Goal: Information Seeking & Learning: Compare options

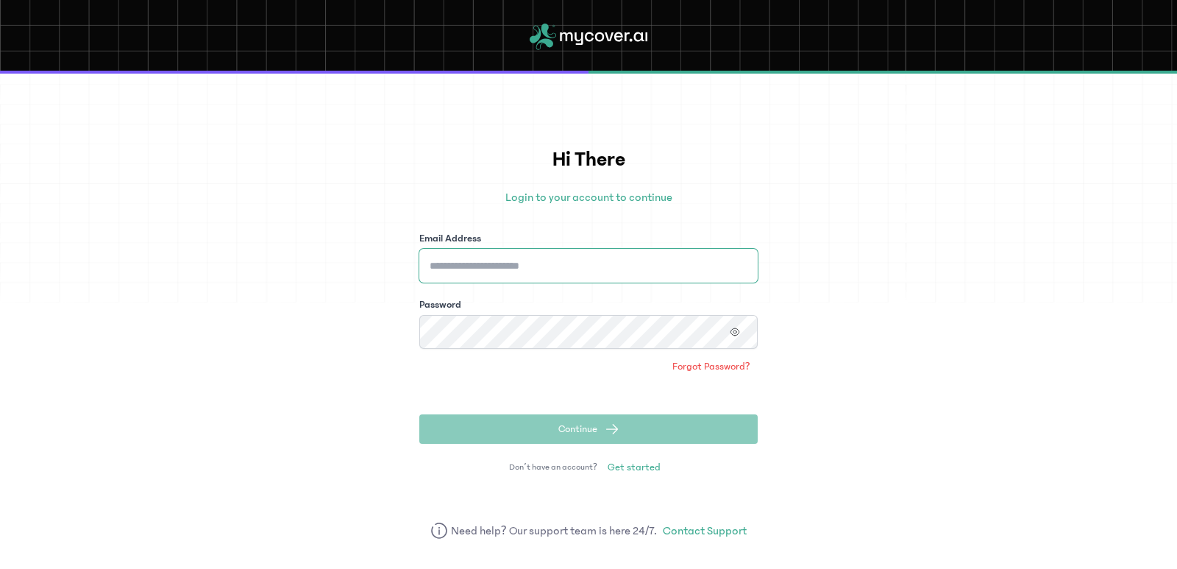
type input "**********"
click at [622, 431] on button "Continue" at bounding box center [588, 428] width 338 height 29
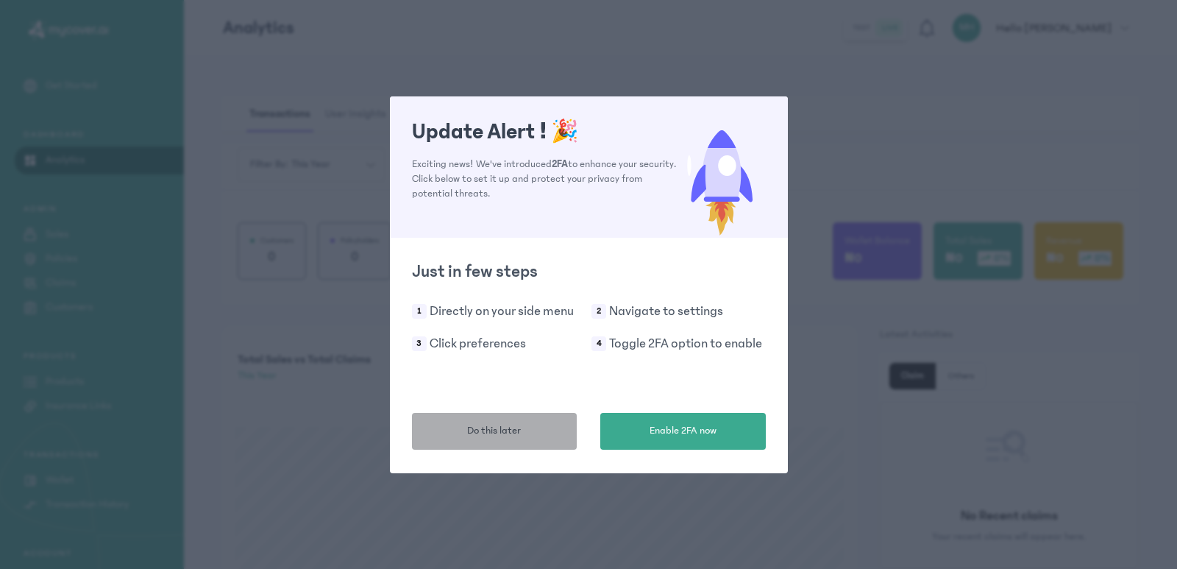
click at [513, 439] on button "Do this later" at bounding box center [495, 431] width 166 height 37
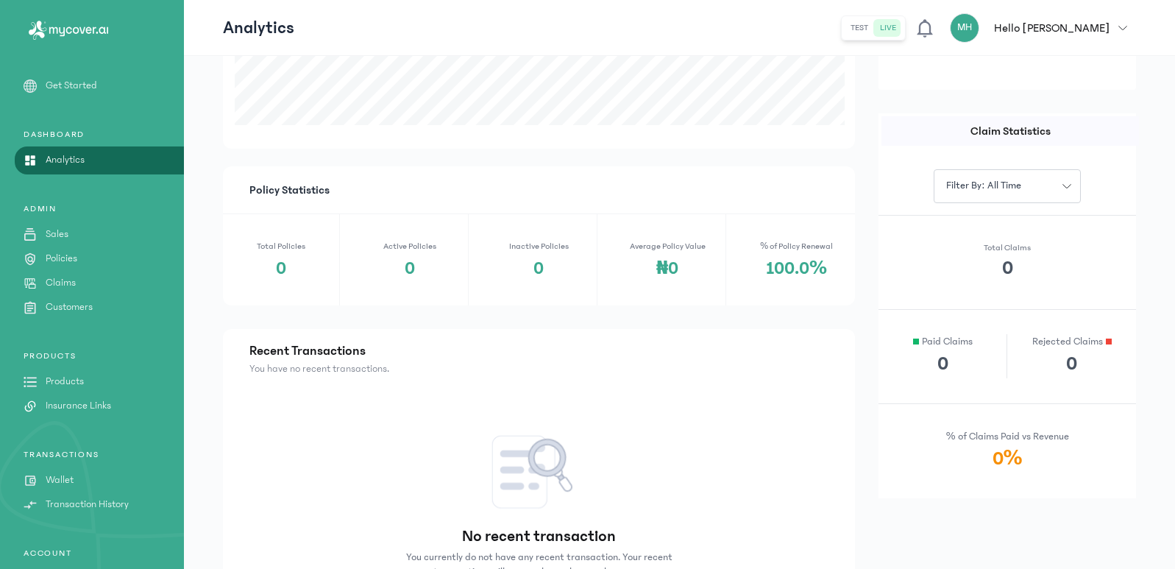
scroll to position [616, 0]
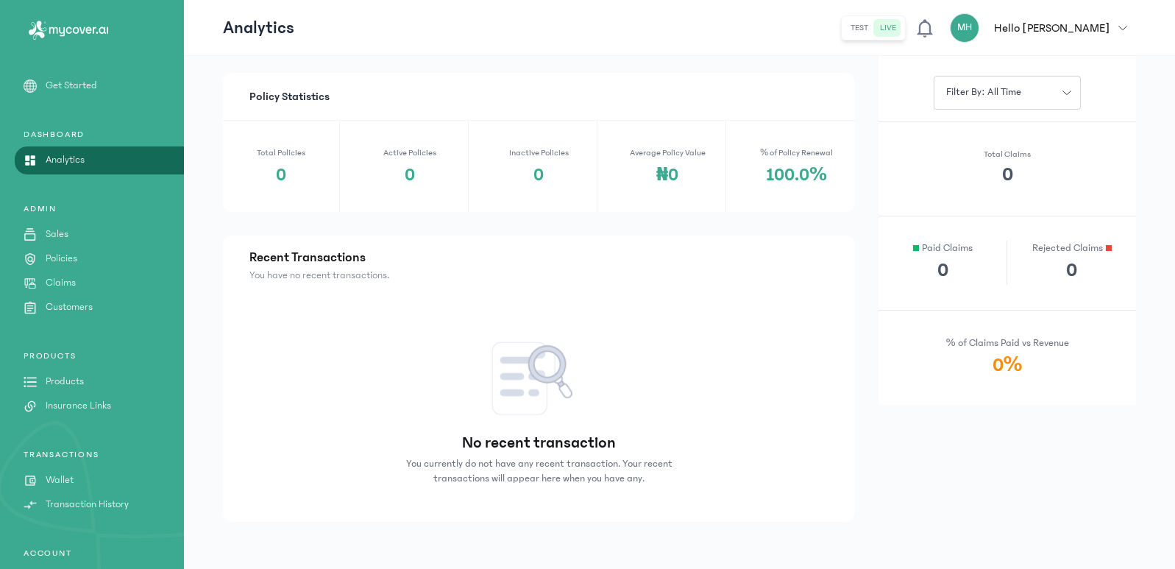
click at [65, 482] on p "Wallet" at bounding box center [60, 479] width 28 height 15
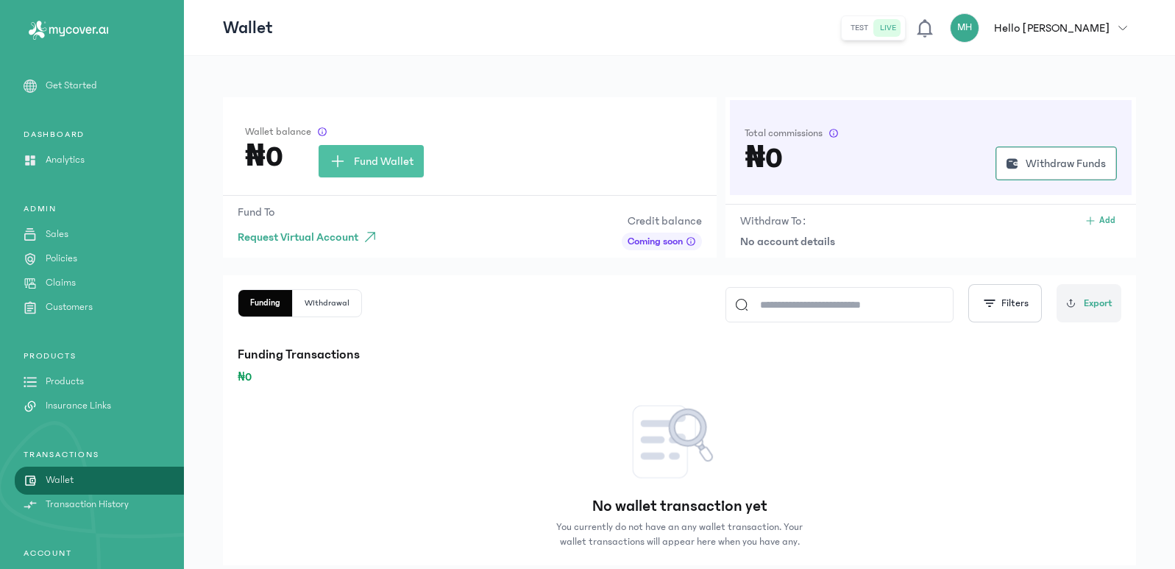
click at [79, 374] on p "Products" at bounding box center [65, 381] width 38 height 15
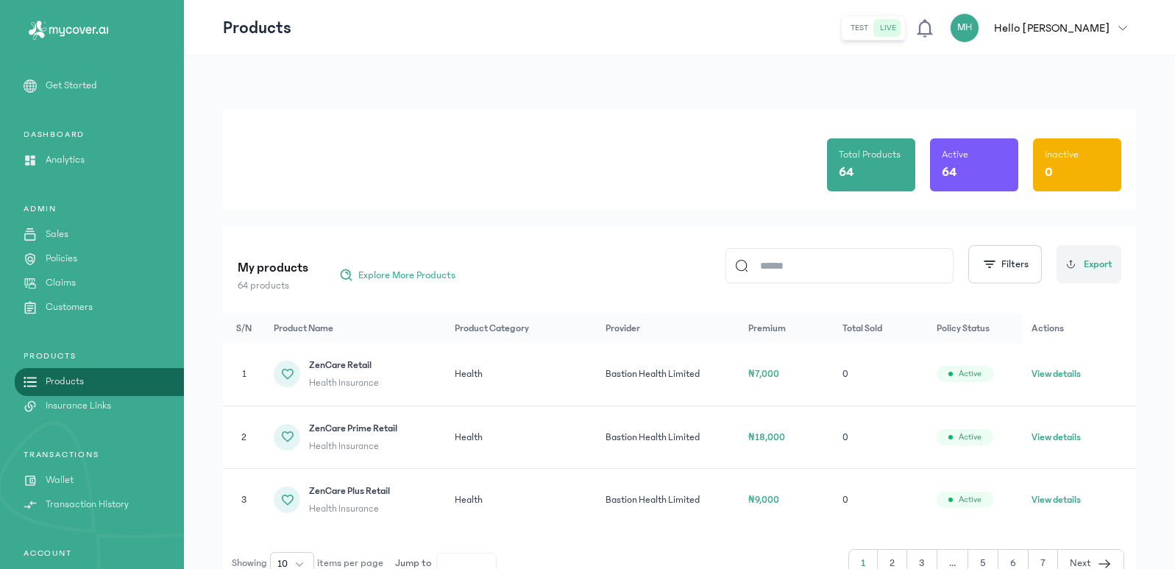
click at [63, 481] on p "Wallet" at bounding box center [60, 479] width 28 height 15
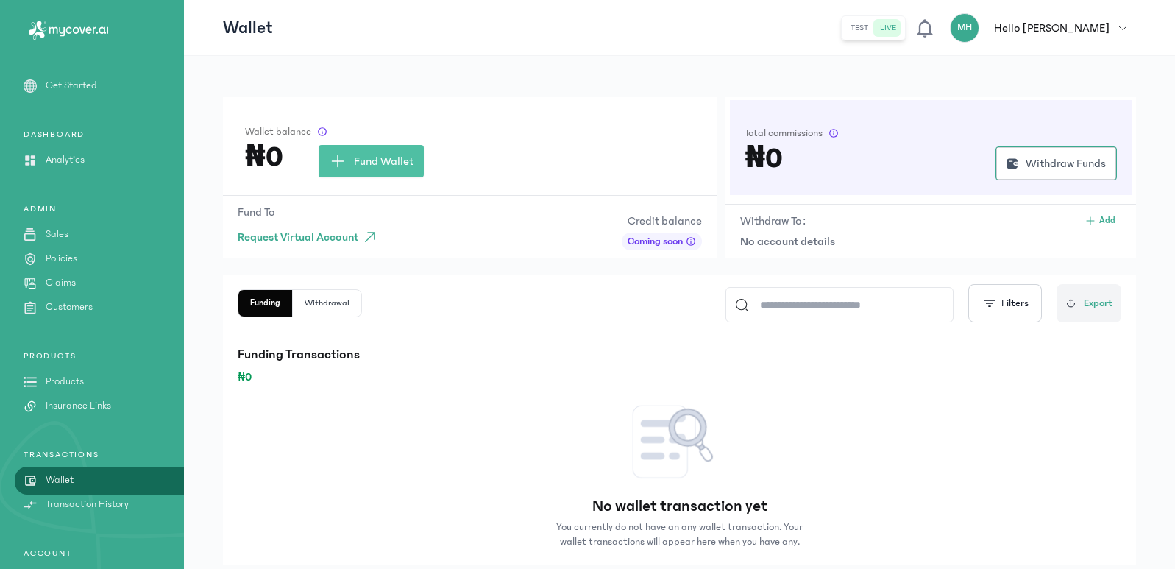
click at [68, 383] on p "Products" at bounding box center [65, 381] width 38 height 15
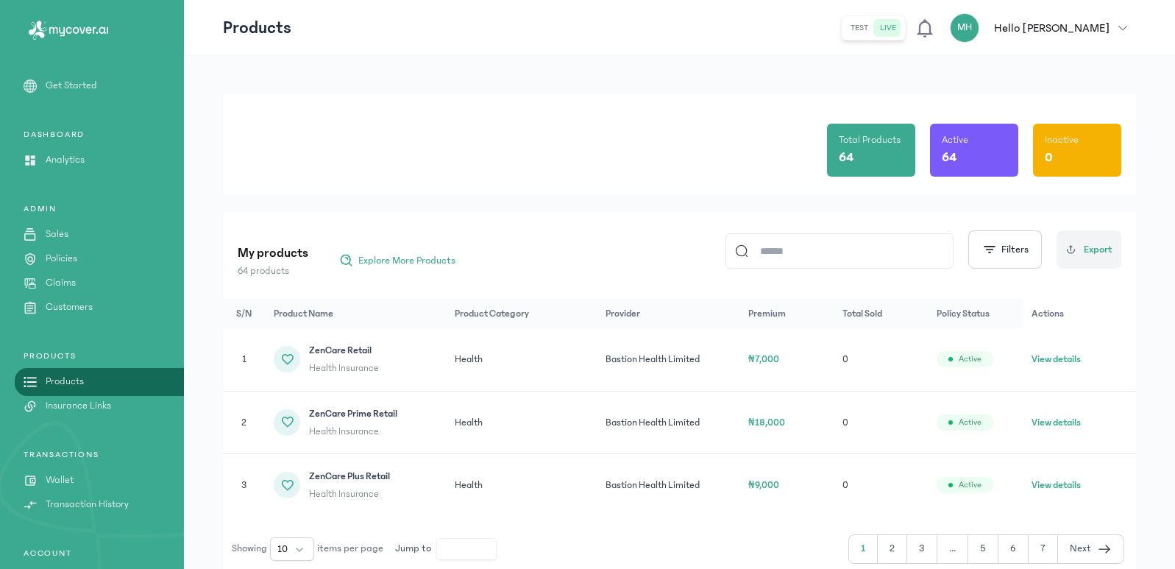
scroll to position [12, 0]
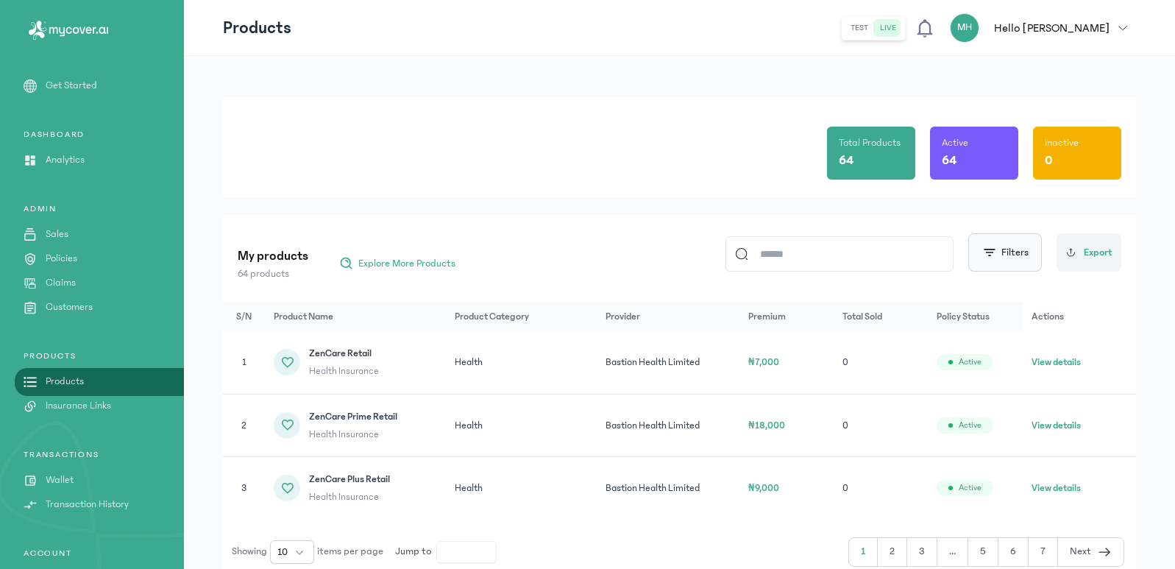
click at [1017, 254] on button "Filters" at bounding box center [1005, 252] width 74 height 38
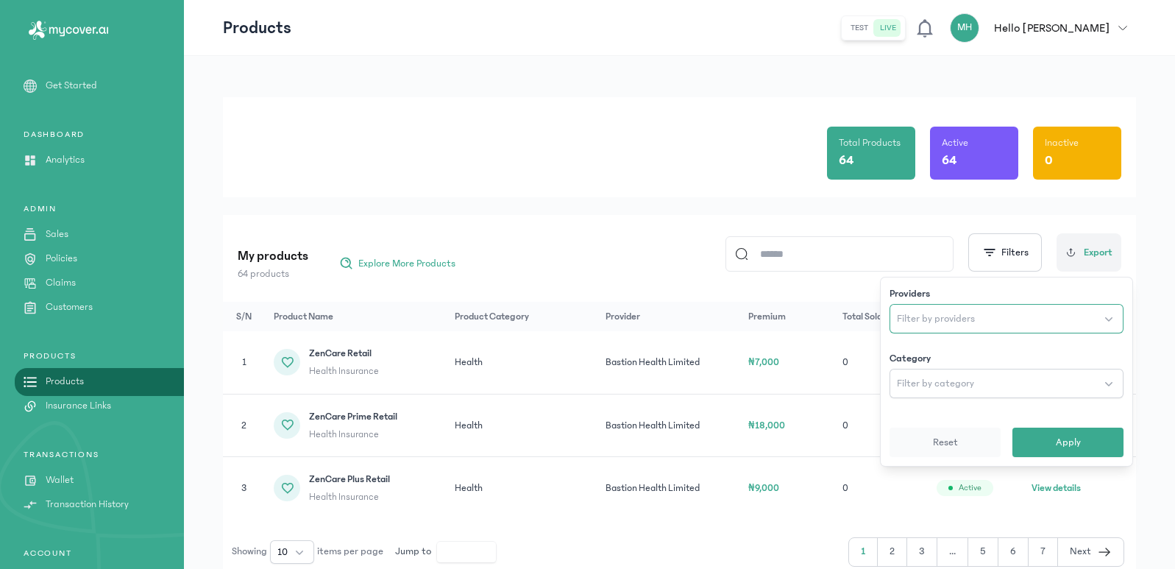
click at [997, 318] on button "Filter by providers" at bounding box center [1006, 318] width 234 height 29
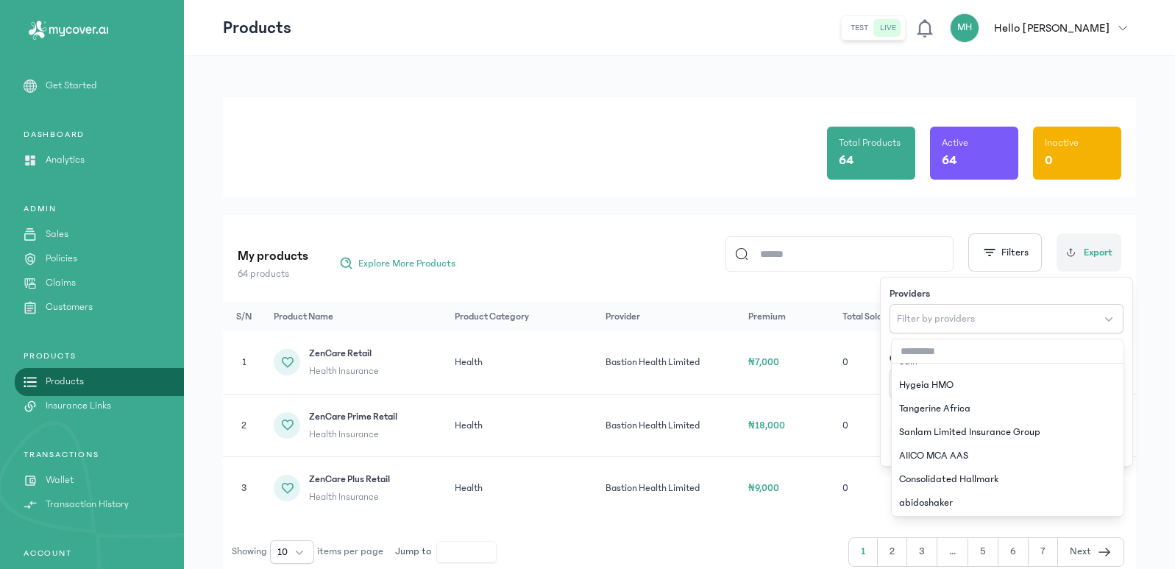
scroll to position [89, 0]
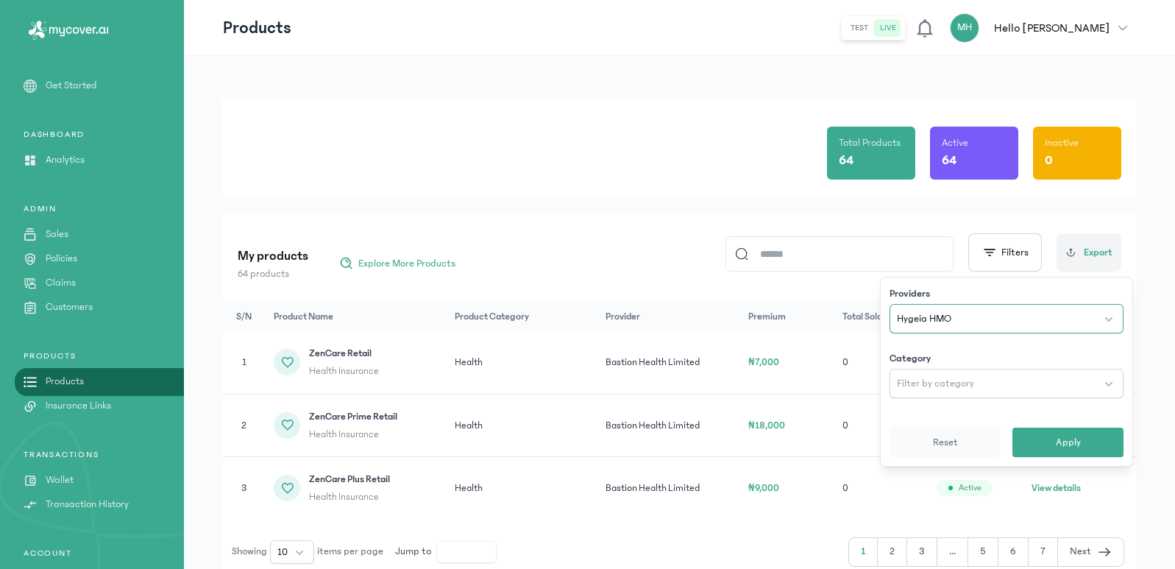
click at [992, 315] on button "Hygeia HMO" at bounding box center [1006, 318] width 234 height 29
click at [941, 397] on button "Filter by category" at bounding box center [1006, 383] width 234 height 29
click at [1059, 438] on span "Apply" at bounding box center [1068, 442] width 25 height 15
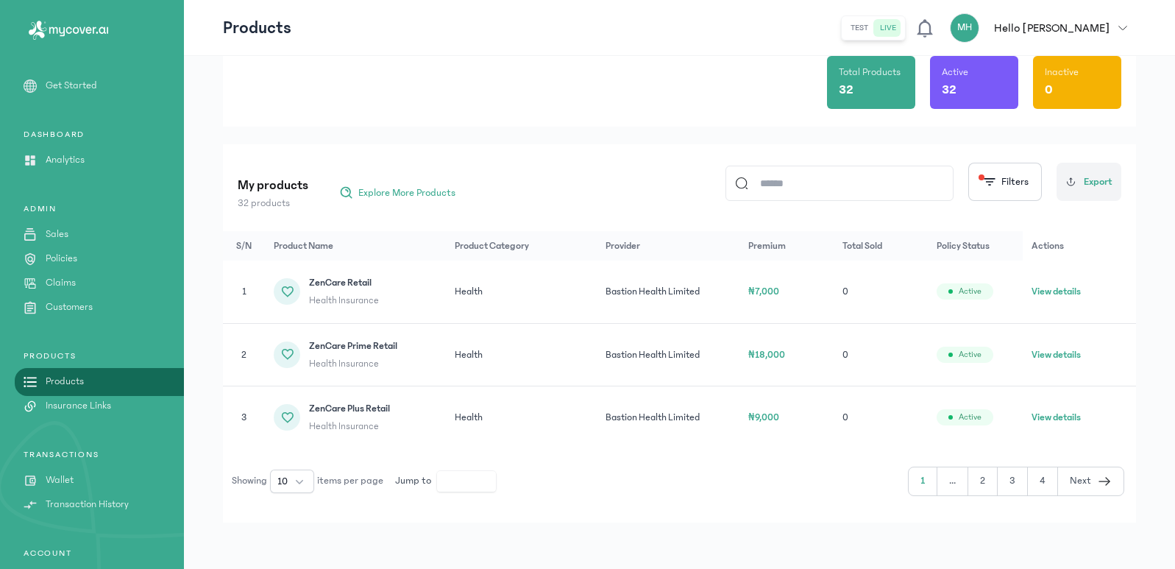
scroll to position [83, 0]
click at [1081, 478] on span "Next" at bounding box center [1080, 479] width 21 height 15
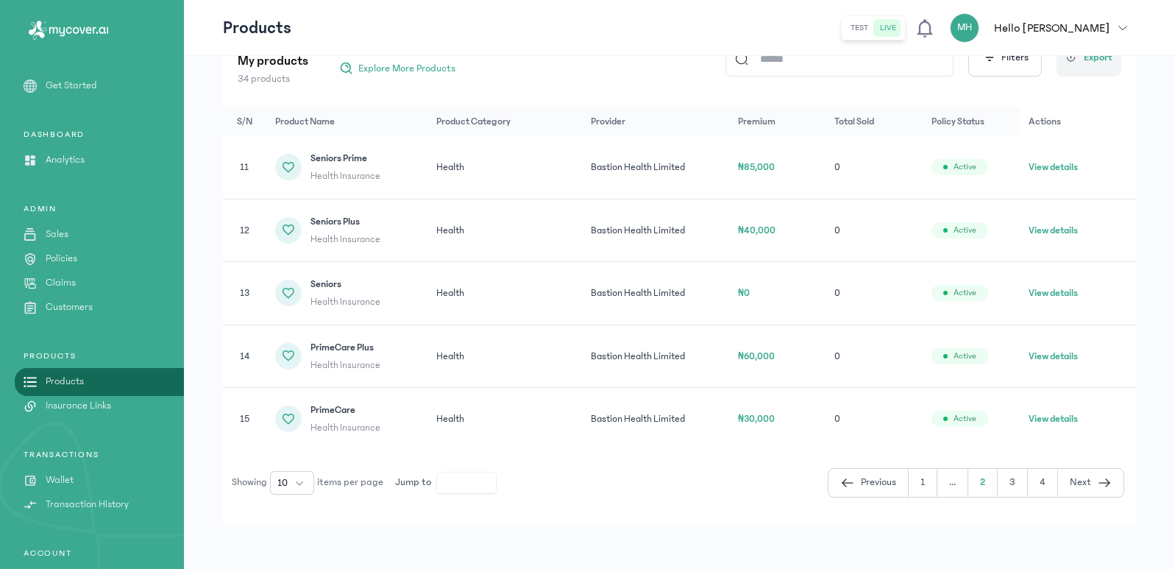
scroll to position [209, 0]
click at [288, 480] on span "10" at bounding box center [282, 480] width 10 height 15
click at [288, 452] on span "100" at bounding box center [285, 448] width 16 height 15
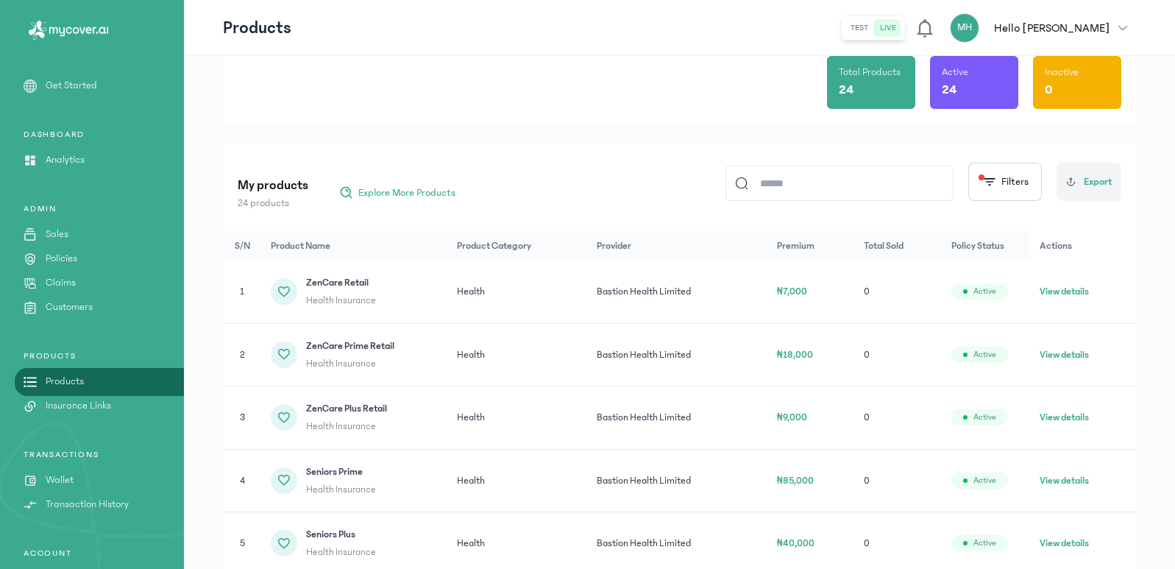
scroll to position [77, 0]
